Goal: Information Seeking & Learning: Learn about a topic

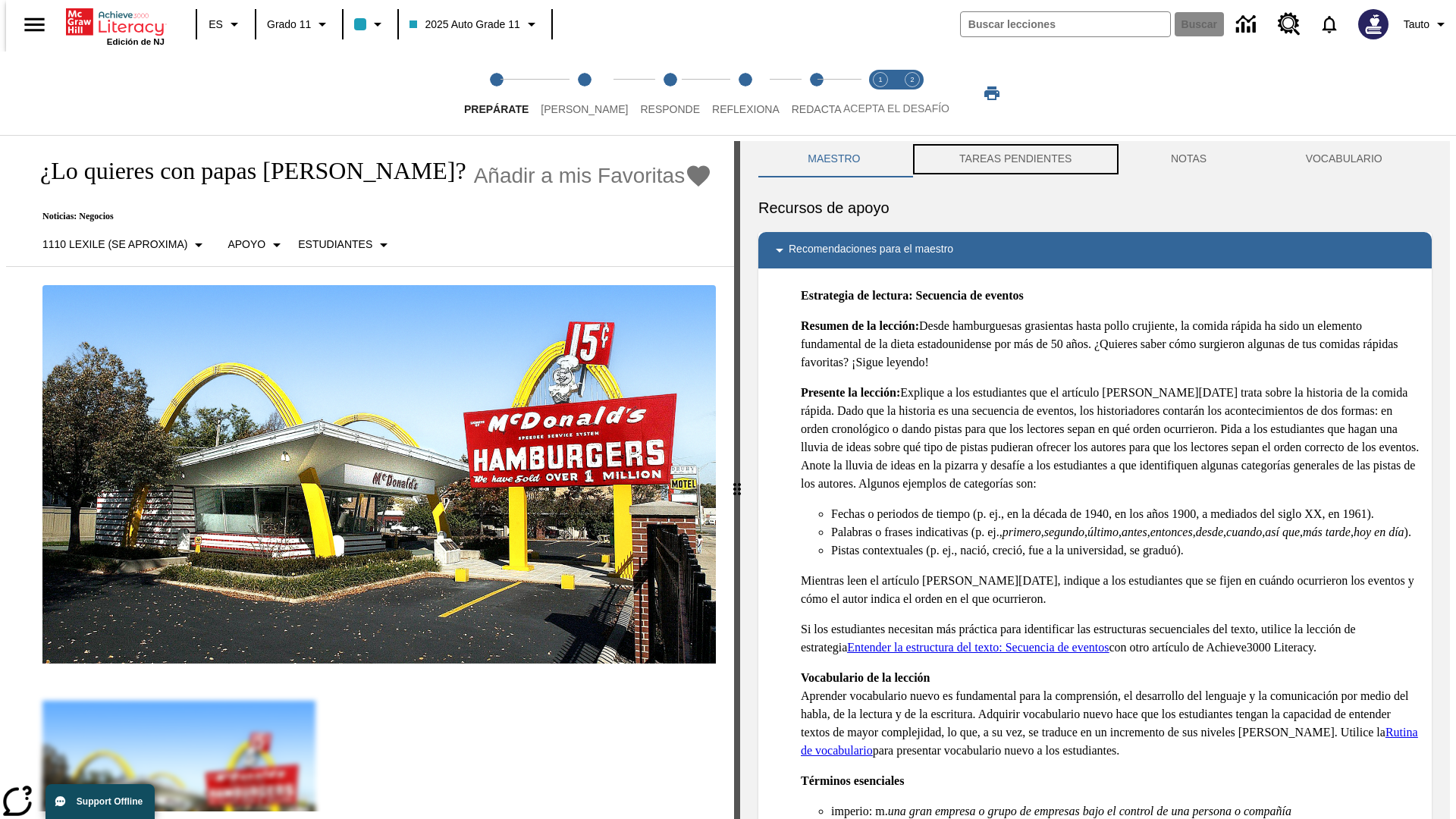
click at [1014, 159] on button "TAREAS PENDIENTES" at bounding box center [1015, 159] width 211 height 36
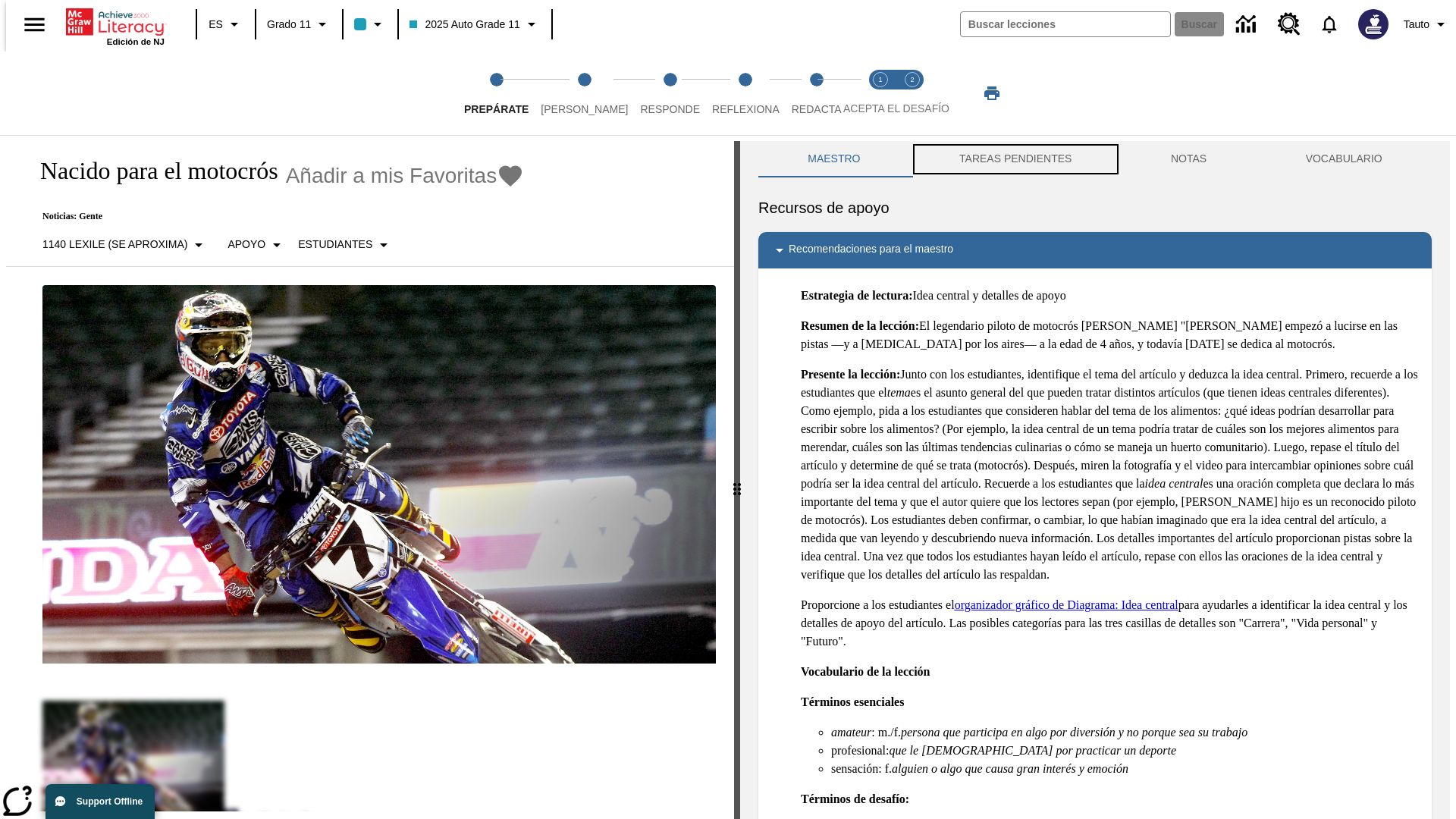
click at [1014, 159] on button "TAREAS PENDIENTES" at bounding box center [1015, 159] width 211 height 36
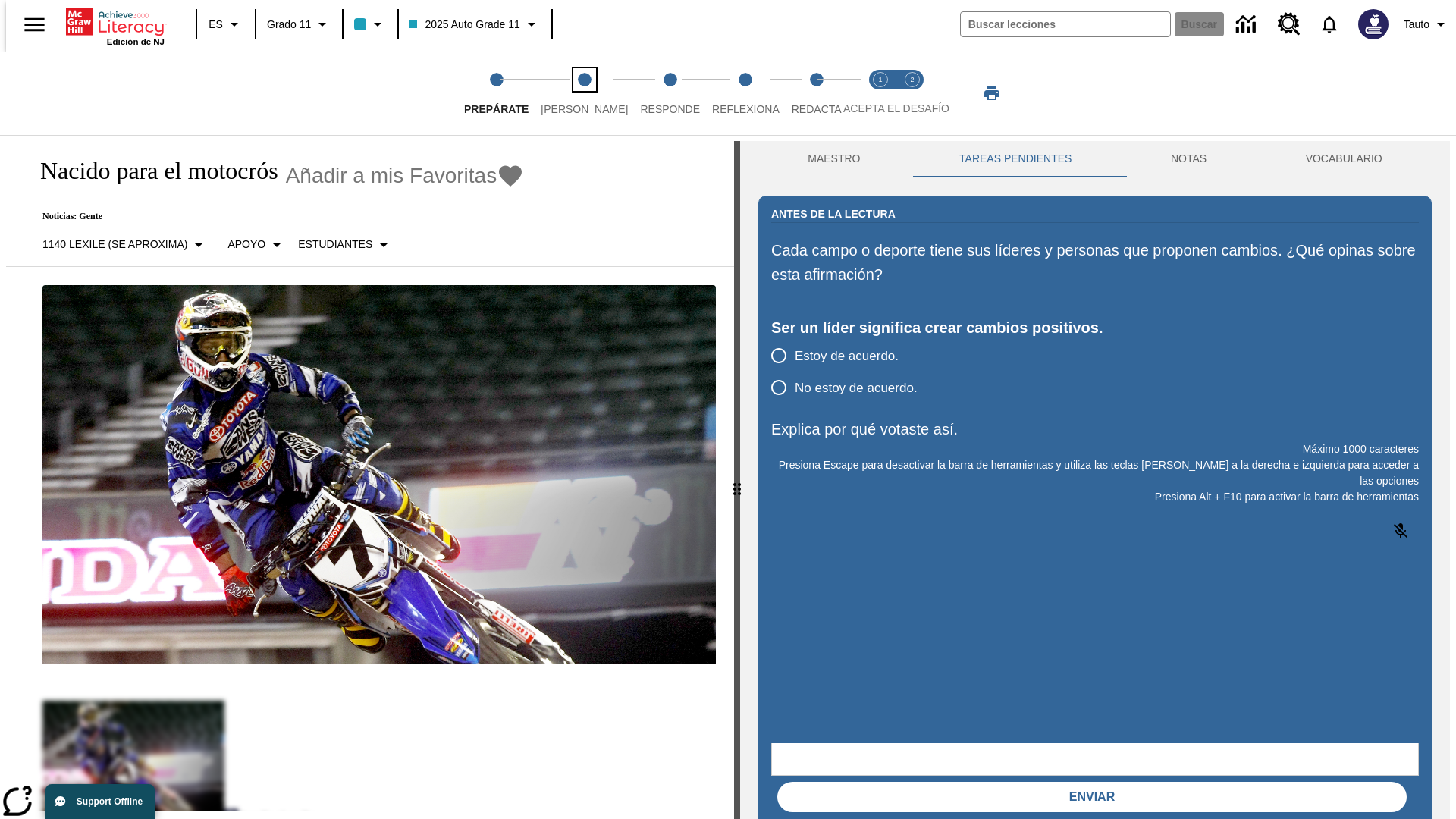
click at [572, 93] on span "[PERSON_NAME]" at bounding box center [584, 102] width 87 height 27
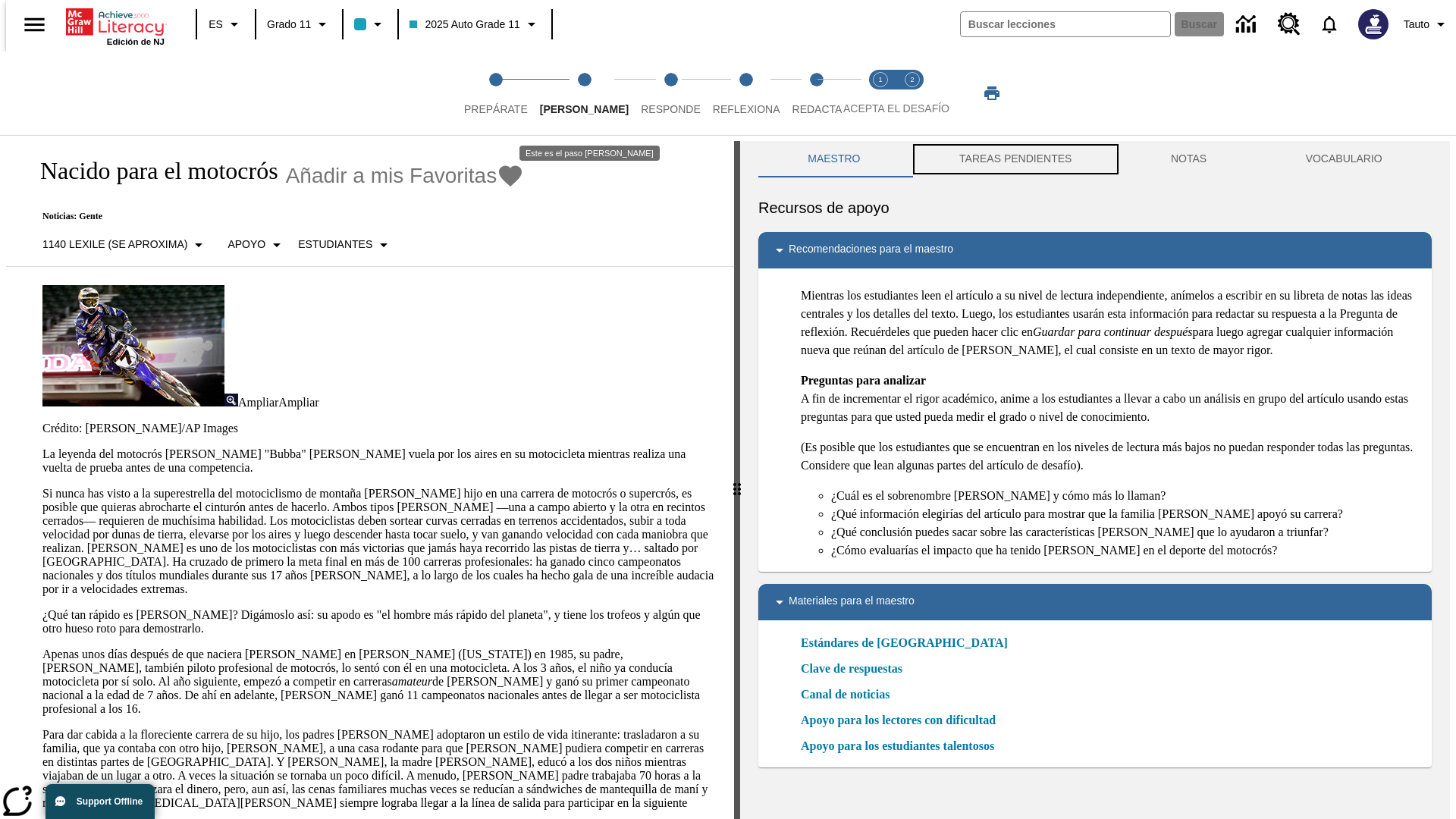
scroll to position [1, 0]
click at [1014, 159] on button "TAREAS PENDIENTES" at bounding box center [1015, 159] width 211 height 36
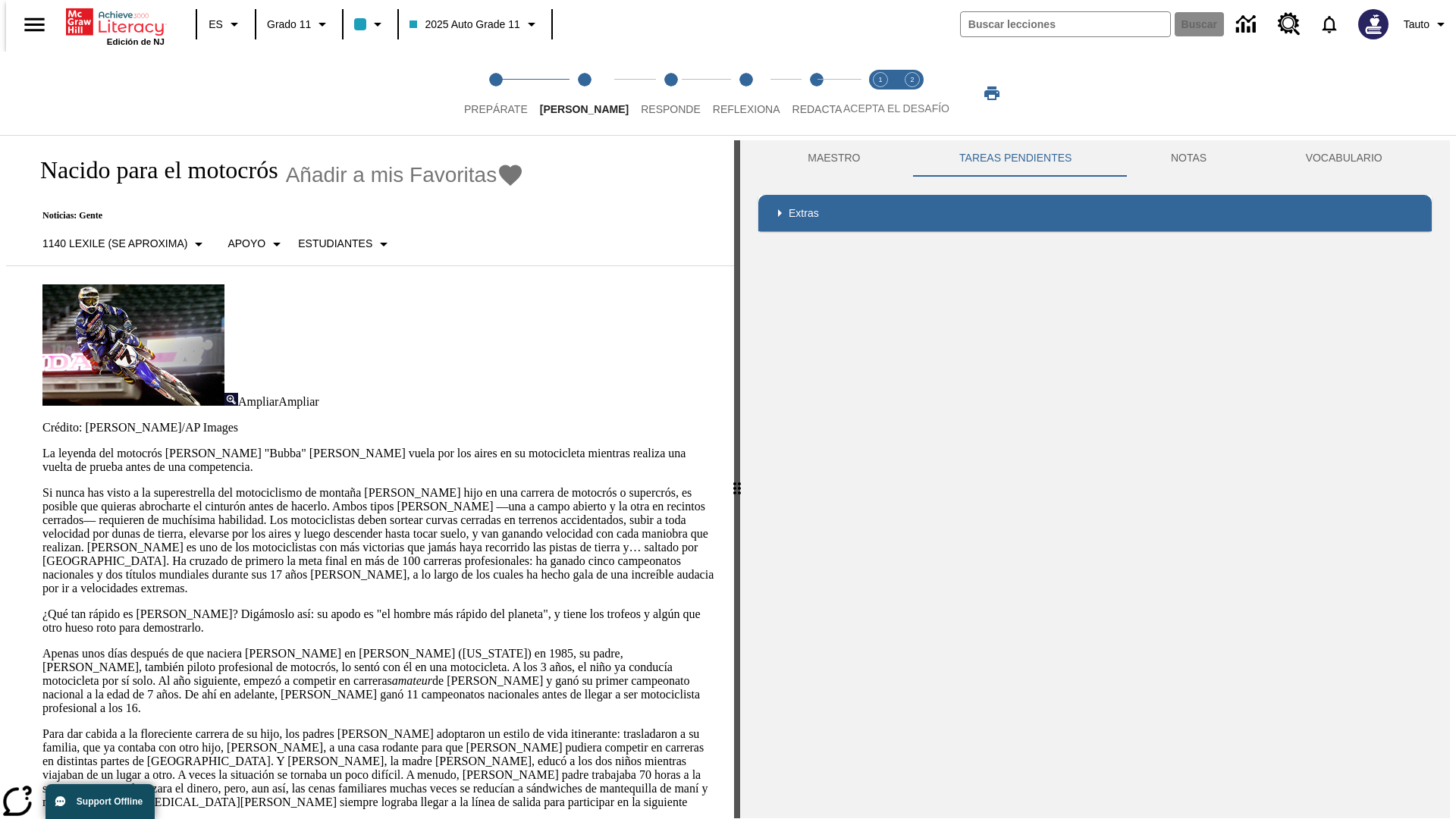
click at [42, 486] on p "Si nunca has visto a la superestrella del motociclismo de montaña [PERSON_NAME]…" at bounding box center [379, 541] width 674 height 109
